Goal: Task Accomplishment & Management: Manage account settings

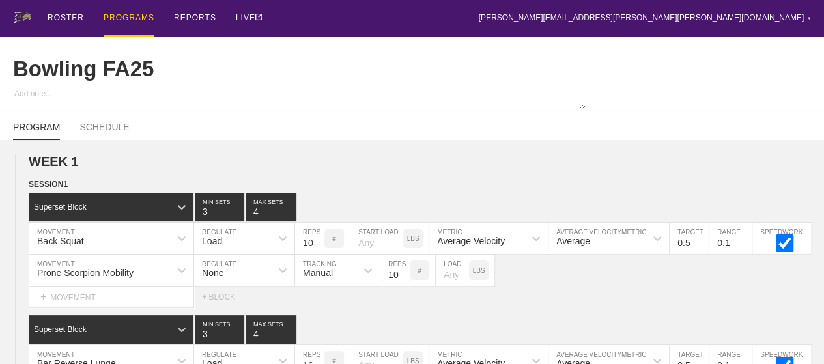
click at [116, 16] on div "PROGRAMS" at bounding box center [129, 18] width 51 height 37
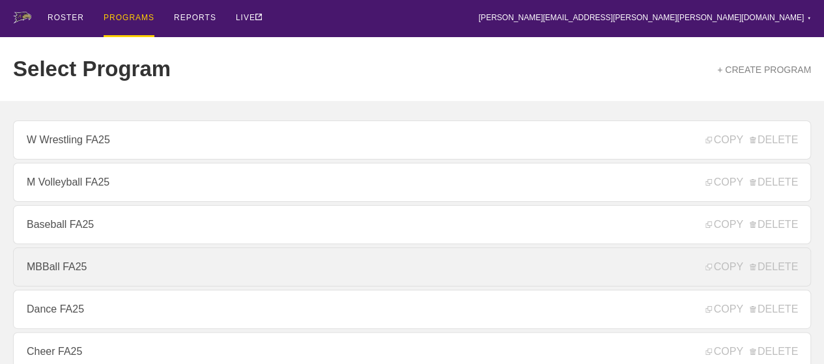
click at [79, 276] on link "MBBall FA25" at bounding box center [412, 267] width 798 height 39
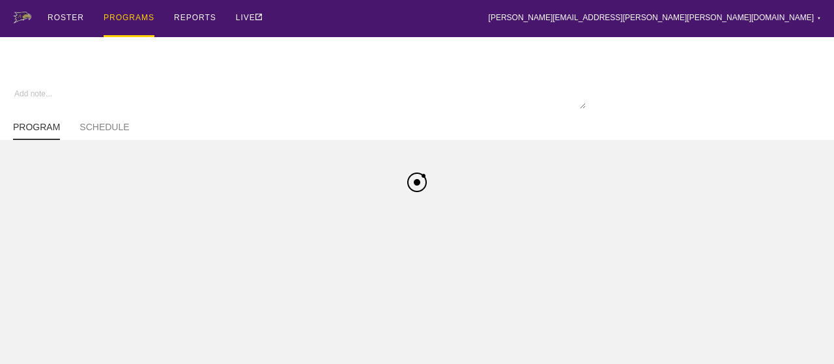
type textarea "x"
type input "MBBall FA25"
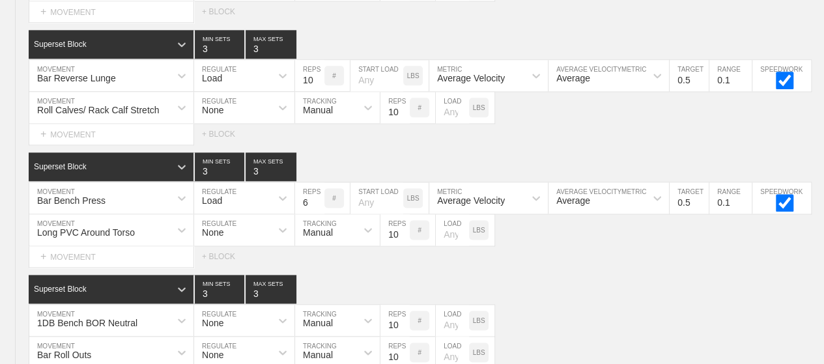
scroll to position [726, 0]
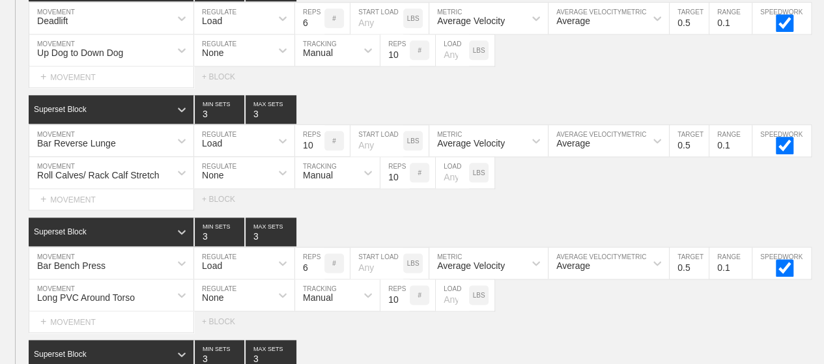
click at [590, 87] on div "Select... MOVEMENT + MOVEMENT + BLOCK" at bounding box center [412, 76] width 824 height 21
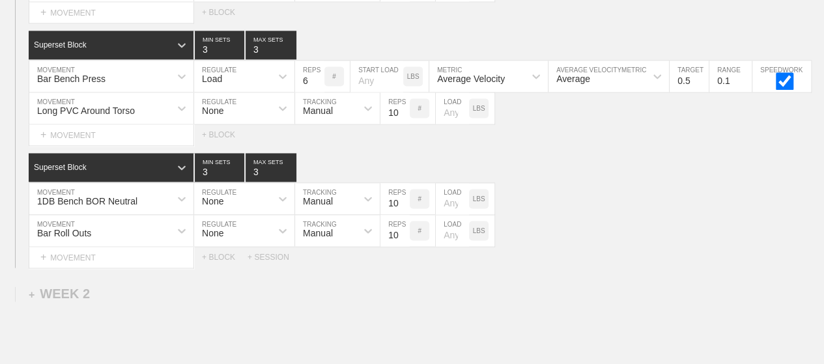
scroll to position [934, 0]
